Goal: Find specific page/section: Find specific page/section

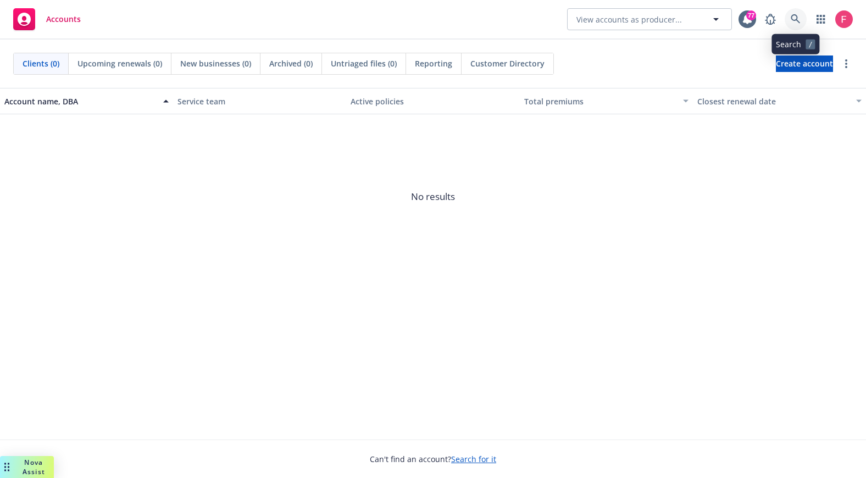
click at [794, 22] on icon at bounding box center [796, 19] width 10 height 10
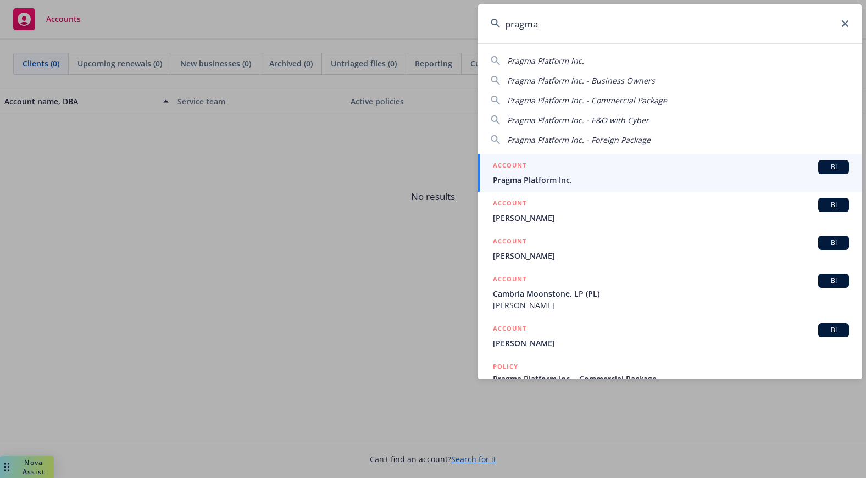
type input "pragma"
click at [594, 184] on span "Pragma Platform Inc." at bounding box center [671, 180] width 356 height 12
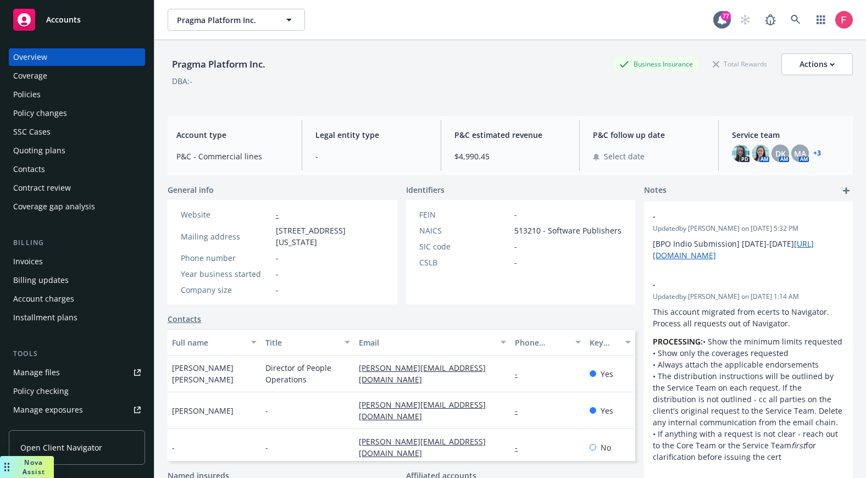
click at [42, 92] on div "Policies" at bounding box center [76, 95] width 127 height 18
